Goal: Task Accomplishment & Management: Manage account settings

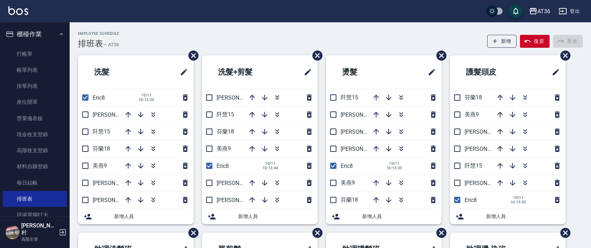
scroll to position [165, 0]
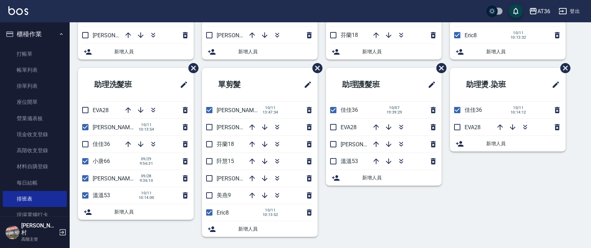
drag, startPoint x: 212, startPoint y: 111, endPoint x: 164, endPoint y: 184, distance: 87.5
click at [211, 111] on input "checkbox" at bounding box center [209, 110] width 15 height 15
checkbox input "false"
click at [210, 211] on input "checkbox" at bounding box center [209, 212] width 15 height 15
checkbox input "false"
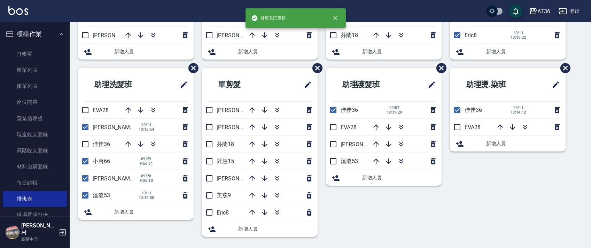
scroll to position [0, 0]
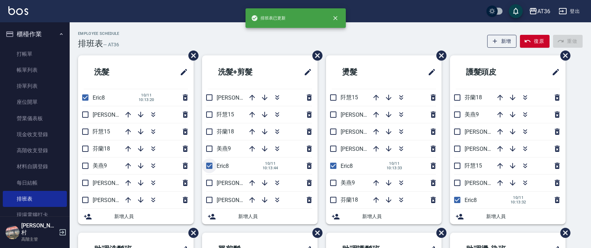
click at [209, 164] on input "checkbox" at bounding box center [209, 166] width 15 height 15
checkbox input "false"
click at [337, 167] on input "checkbox" at bounding box center [333, 166] width 15 height 15
checkbox input "false"
click at [454, 199] on input "checkbox" at bounding box center [457, 200] width 15 height 15
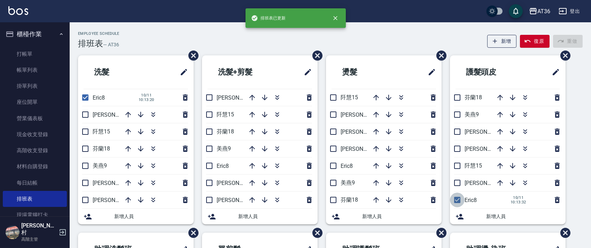
checkbox input "false"
click at [84, 98] on input "checkbox" at bounding box center [85, 97] width 15 height 15
checkbox input "false"
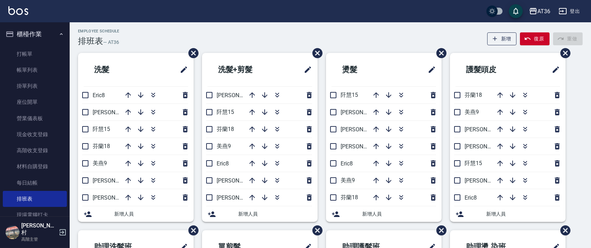
scroll to position [165, 0]
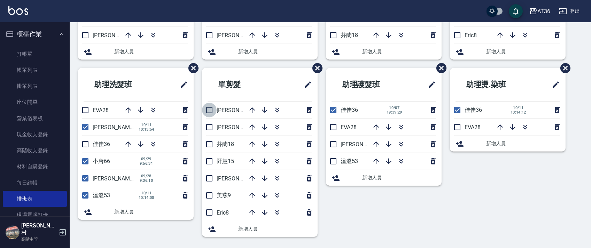
click at [210, 110] on input "checkbox" at bounding box center [209, 110] width 15 height 15
checkbox input "true"
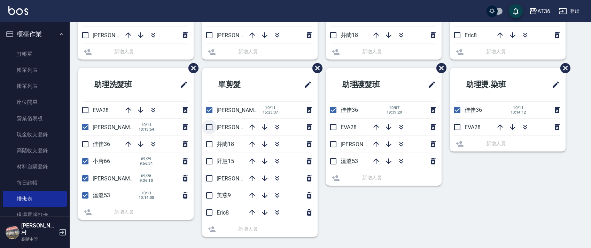
click at [209, 128] on input "checkbox" at bounding box center [209, 127] width 15 height 15
checkbox input "true"
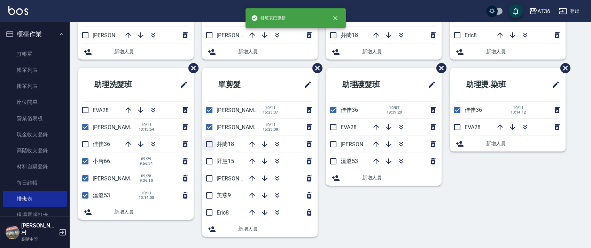
click at [210, 145] on input "checkbox" at bounding box center [209, 144] width 15 height 15
checkbox input "true"
click at [211, 161] on input "checkbox" at bounding box center [209, 161] width 15 height 15
click at [250, 177] on icon "button" at bounding box center [252, 178] width 8 height 8
click at [211, 160] on input "checkbox" at bounding box center [209, 161] width 15 height 15
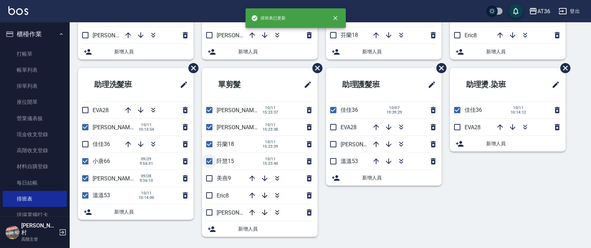
checkbox input "false"
click at [210, 141] on input "checkbox" at bounding box center [209, 144] width 15 height 15
checkbox input "false"
click at [208, 128] on input "checkbox" at bounding box center [209, 127] width 15 height 15
checkbox input "false"
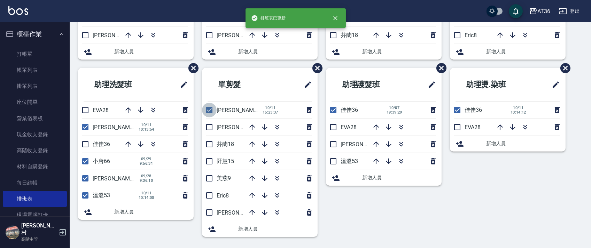
click at [208, 113] on input "checkbox" at bounding box center [209, 110] width 15 height 15
checkbox input "false"
